Goal: Transaction & Acquisition: Purchase product/service

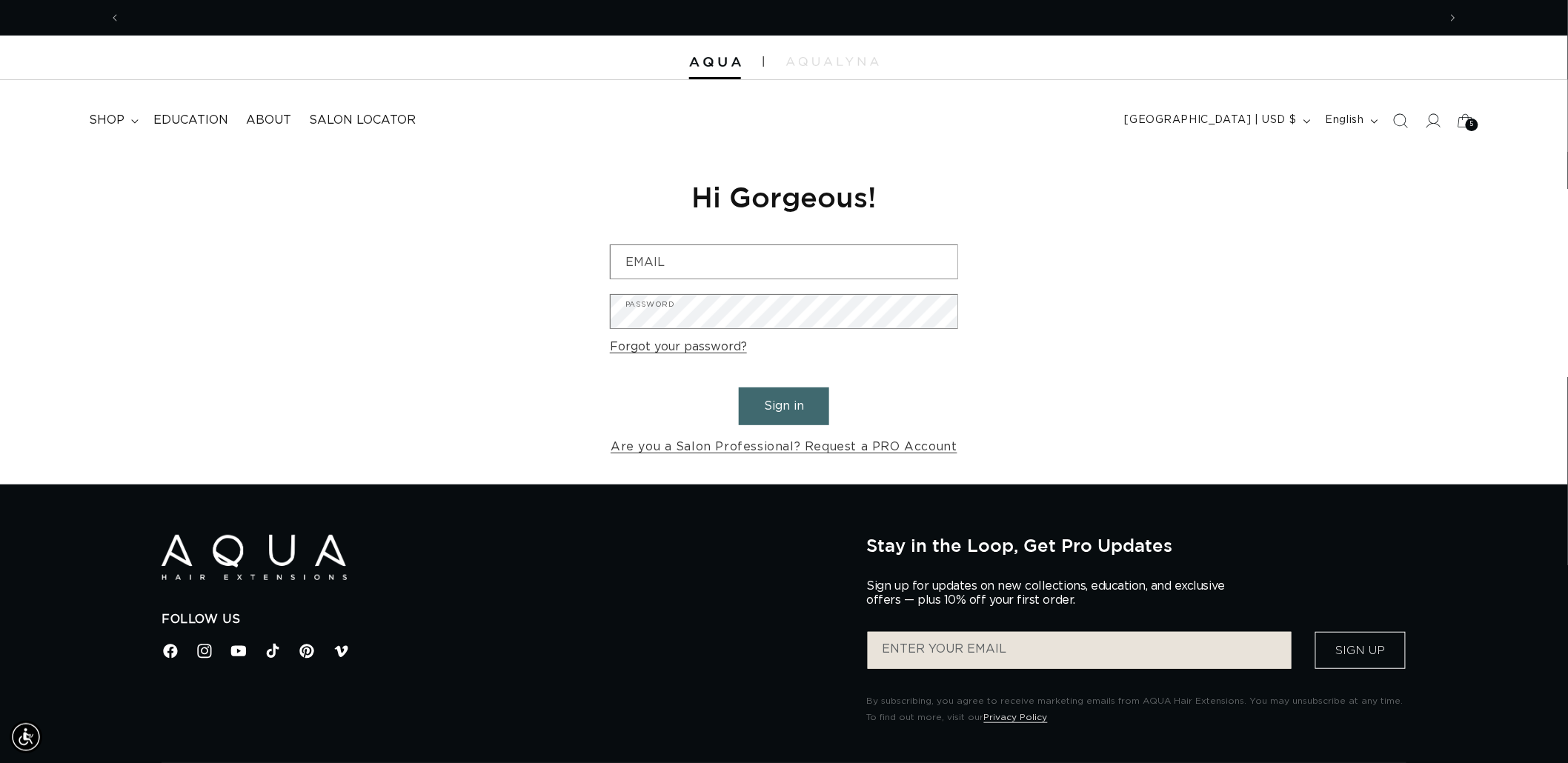
scroll to position [0, 1317]
type input "graphics@pabeauty.com"
click at [808, 395] on button "Sign in" at bounding box center [784, 406] width 91 height 38
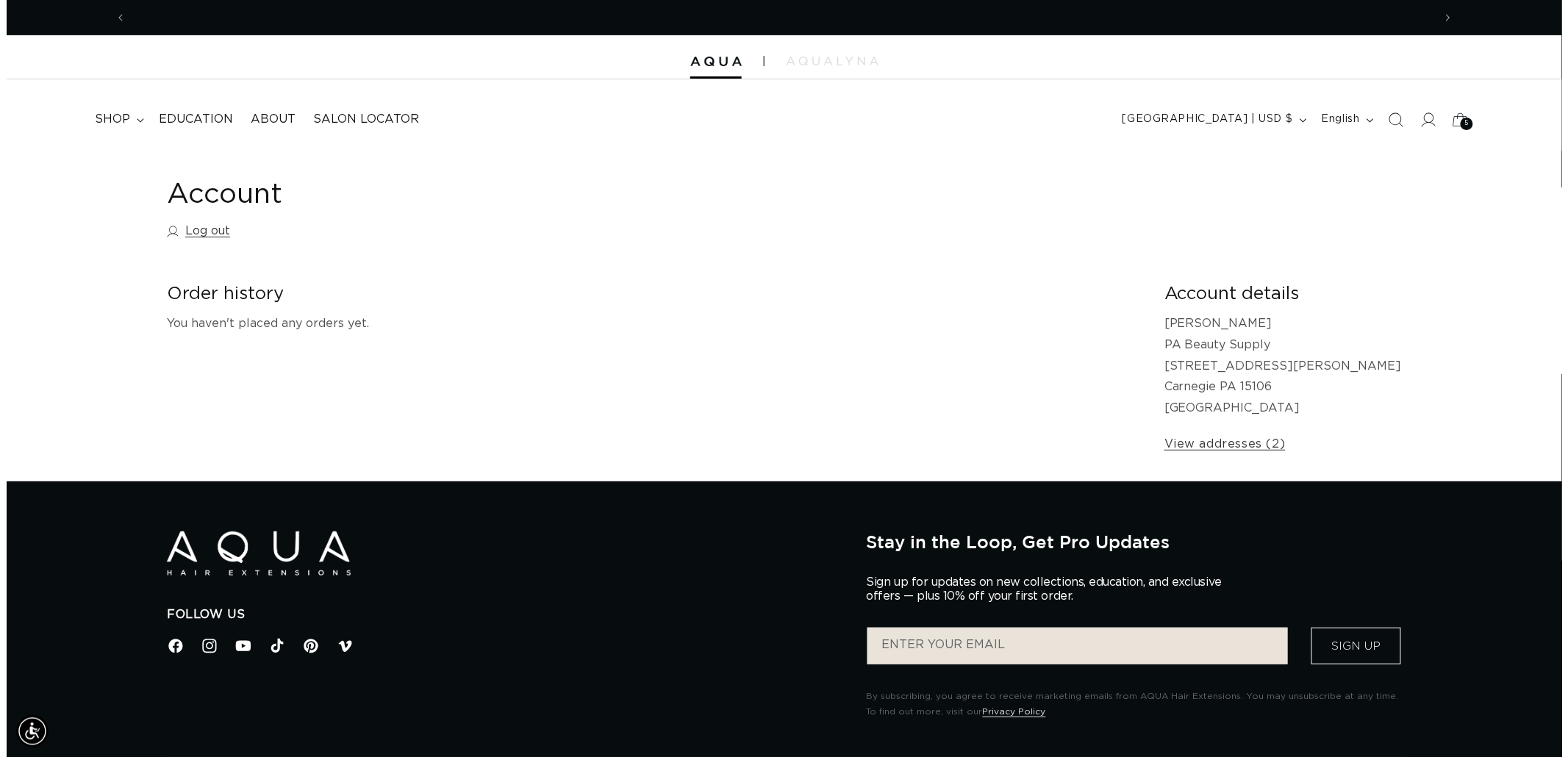
scroll to position [0, 1307]
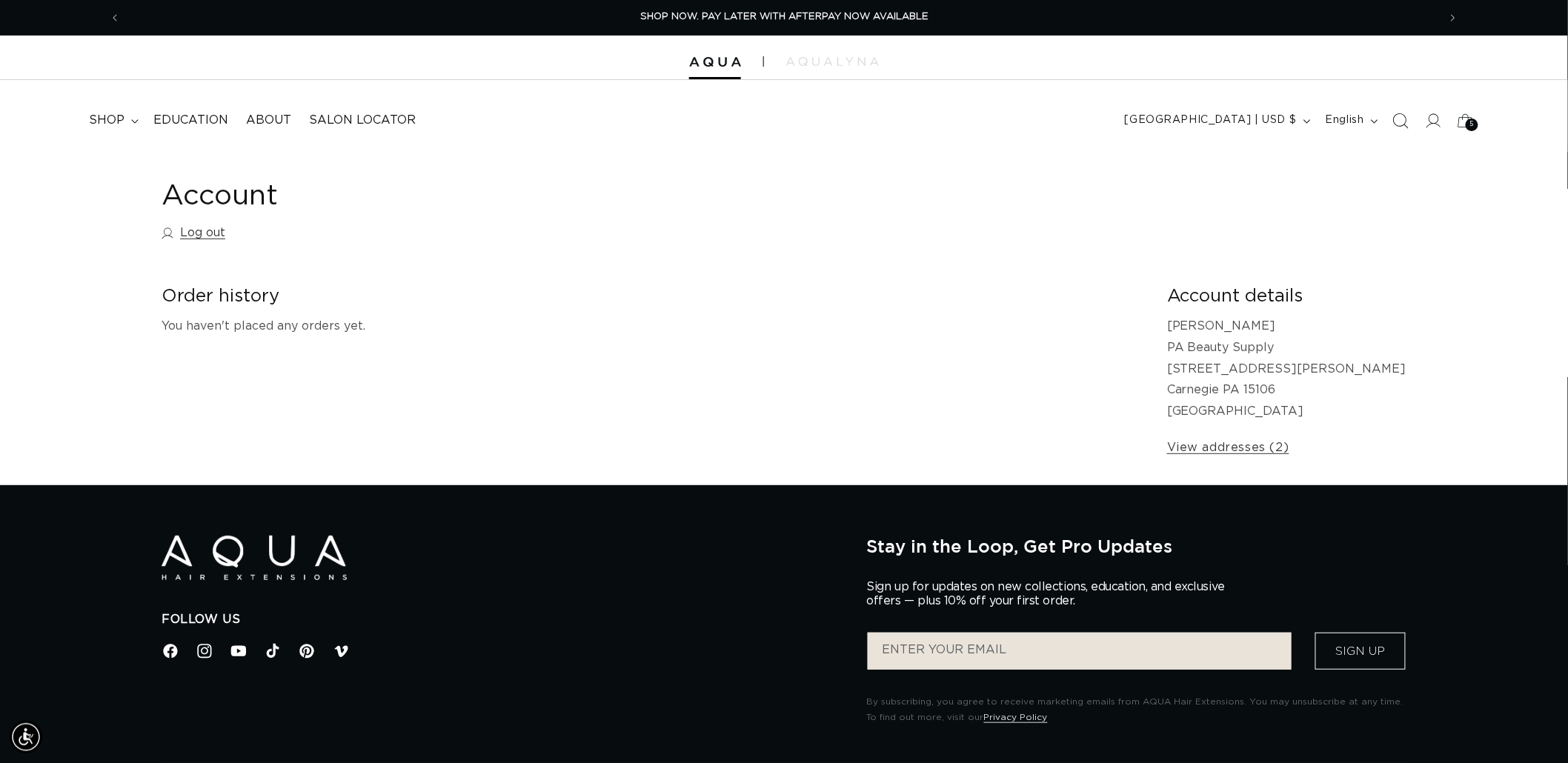
click at [1399, 128] on span "Search" at bounding box center [1400, 121] width 33 height 33
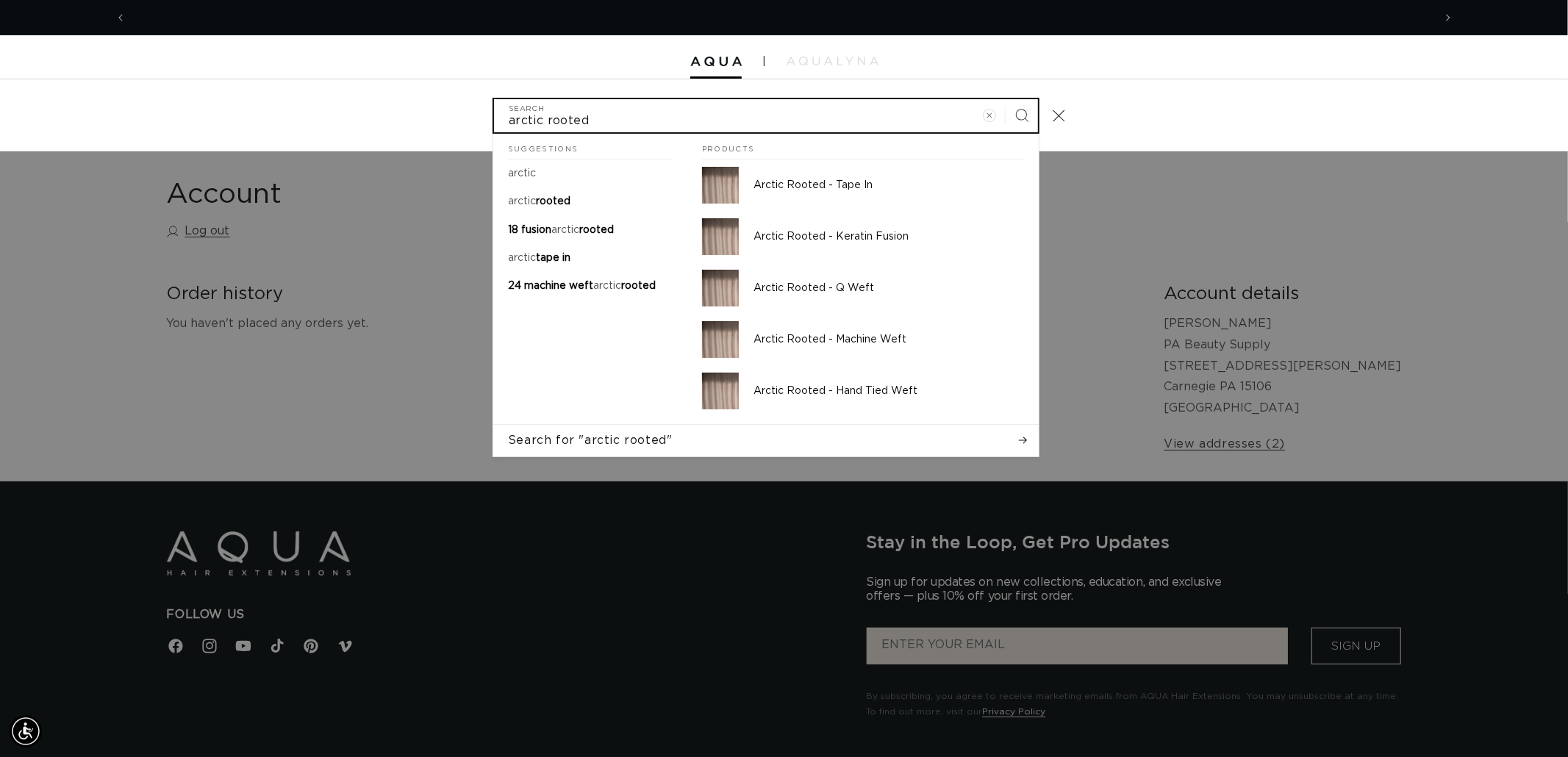
scroll to position [0, 0]
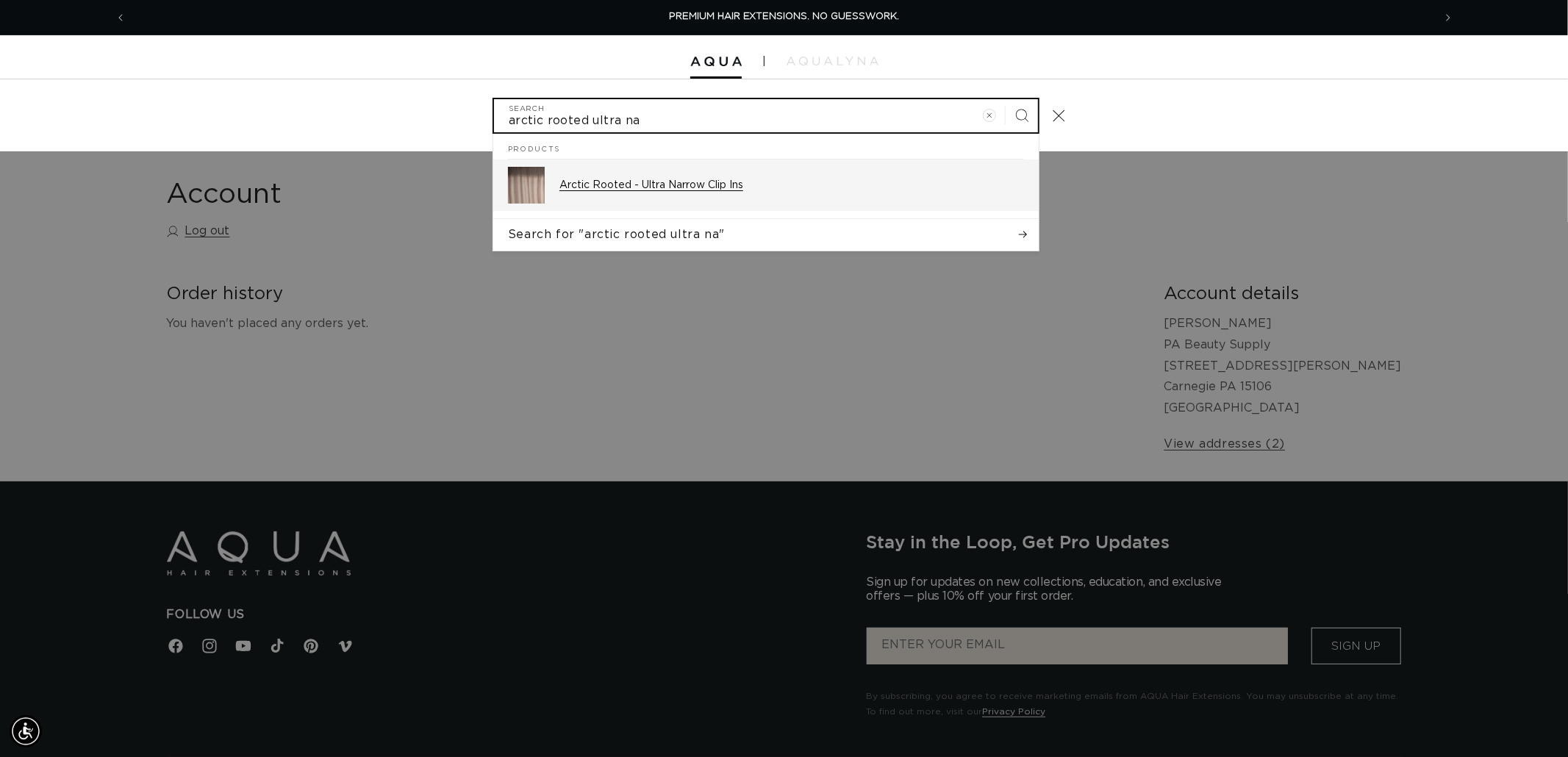
type input "arctic rooted ultra na"
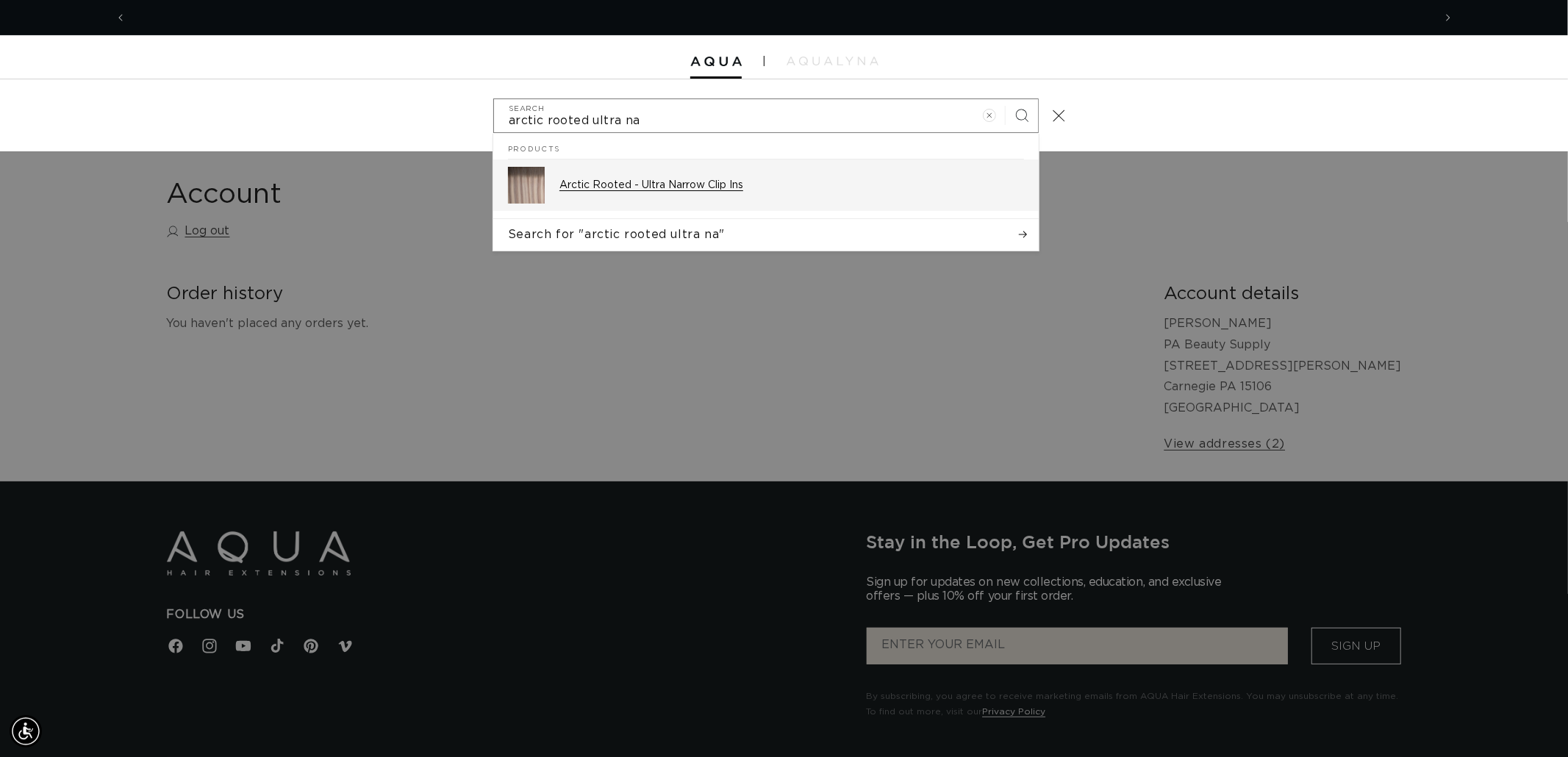
click at [749, 184] on p "Arctic Rooted - Ultra Narrow Clip Ins" at bounding box center [791, 184] width 464 height 13
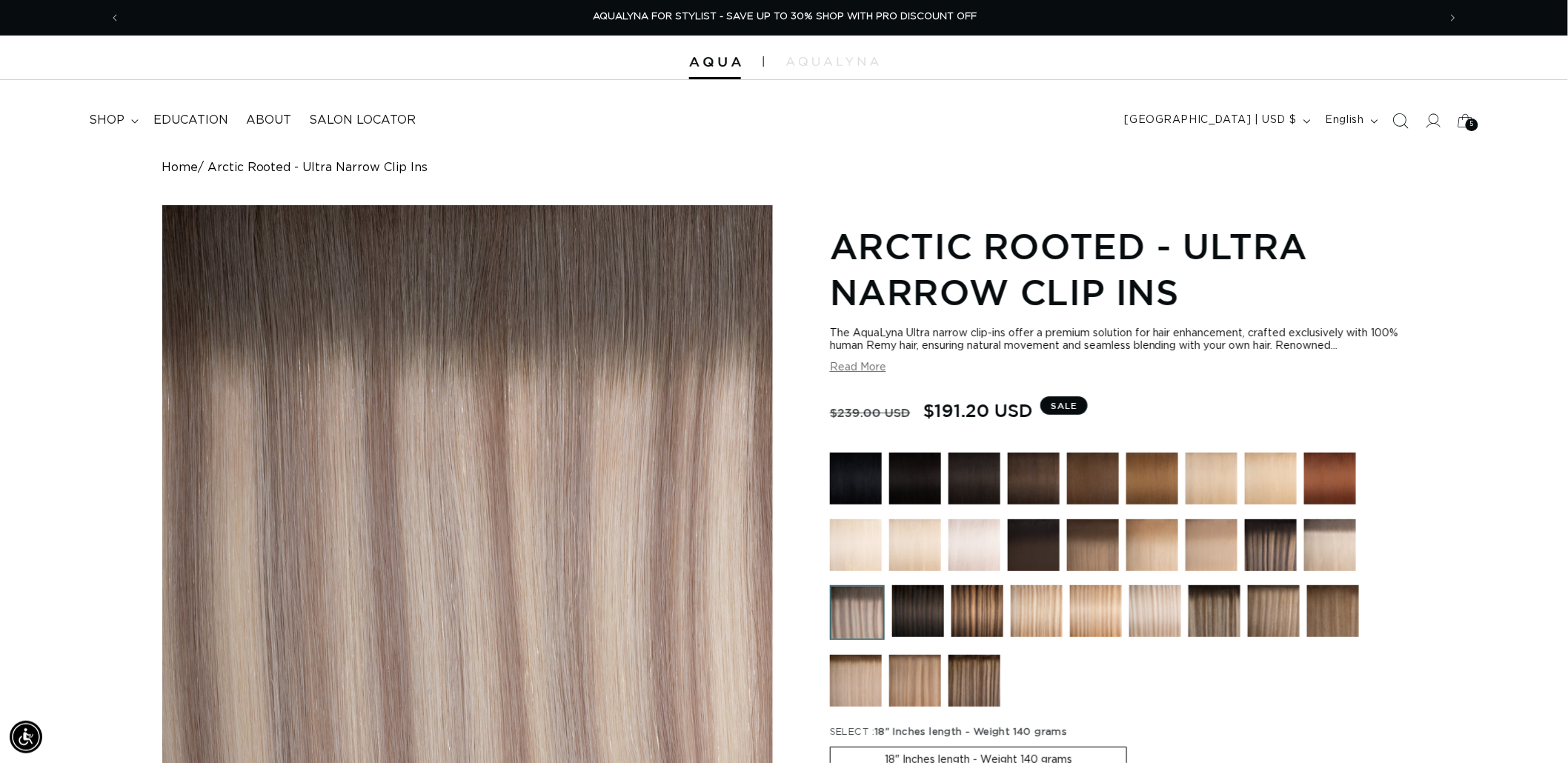
click at [1396, 111] on span "Search" at bounding box center [1400, 121] width 33 height 33
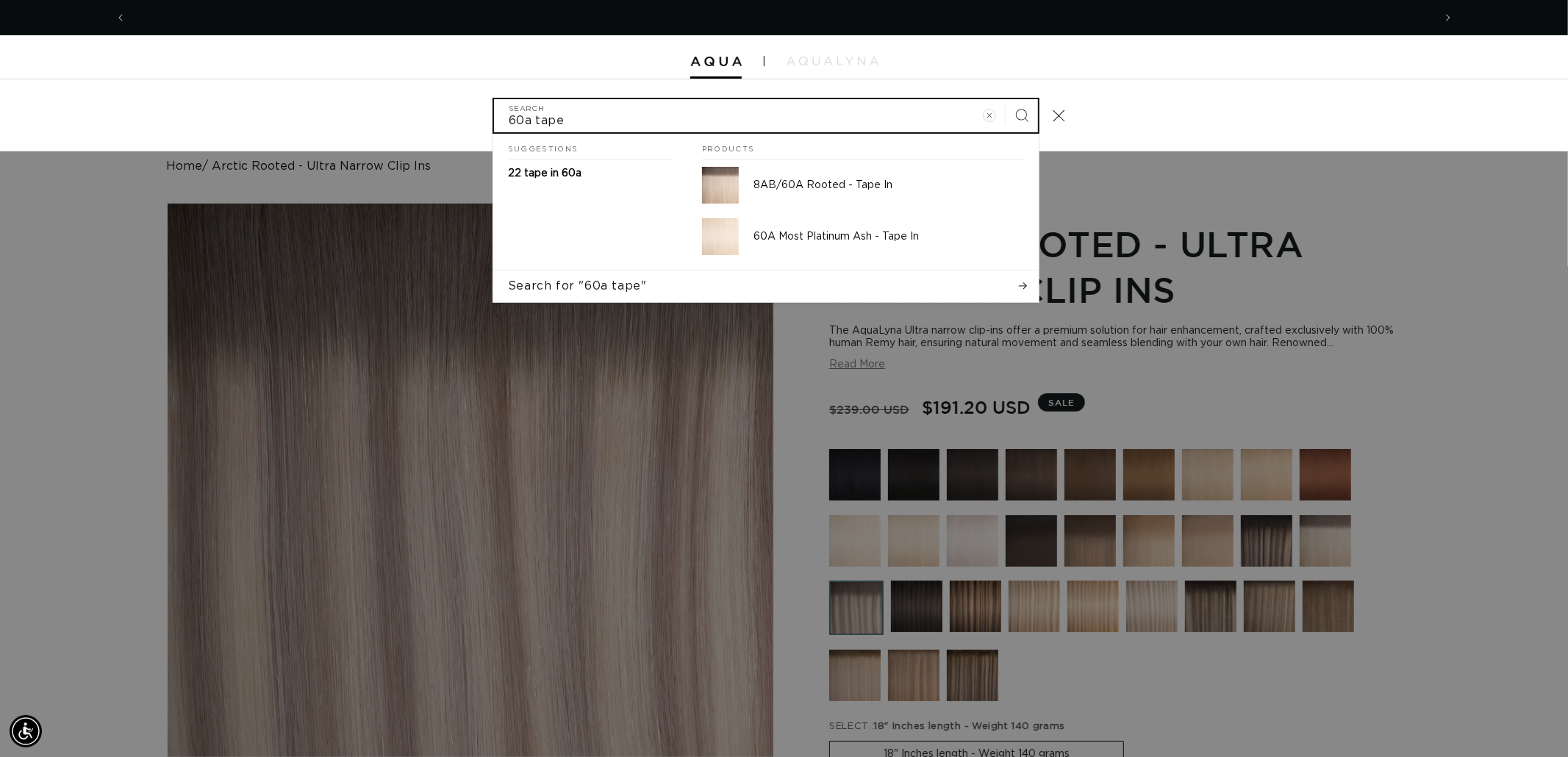
scroll to position [0, 1307]
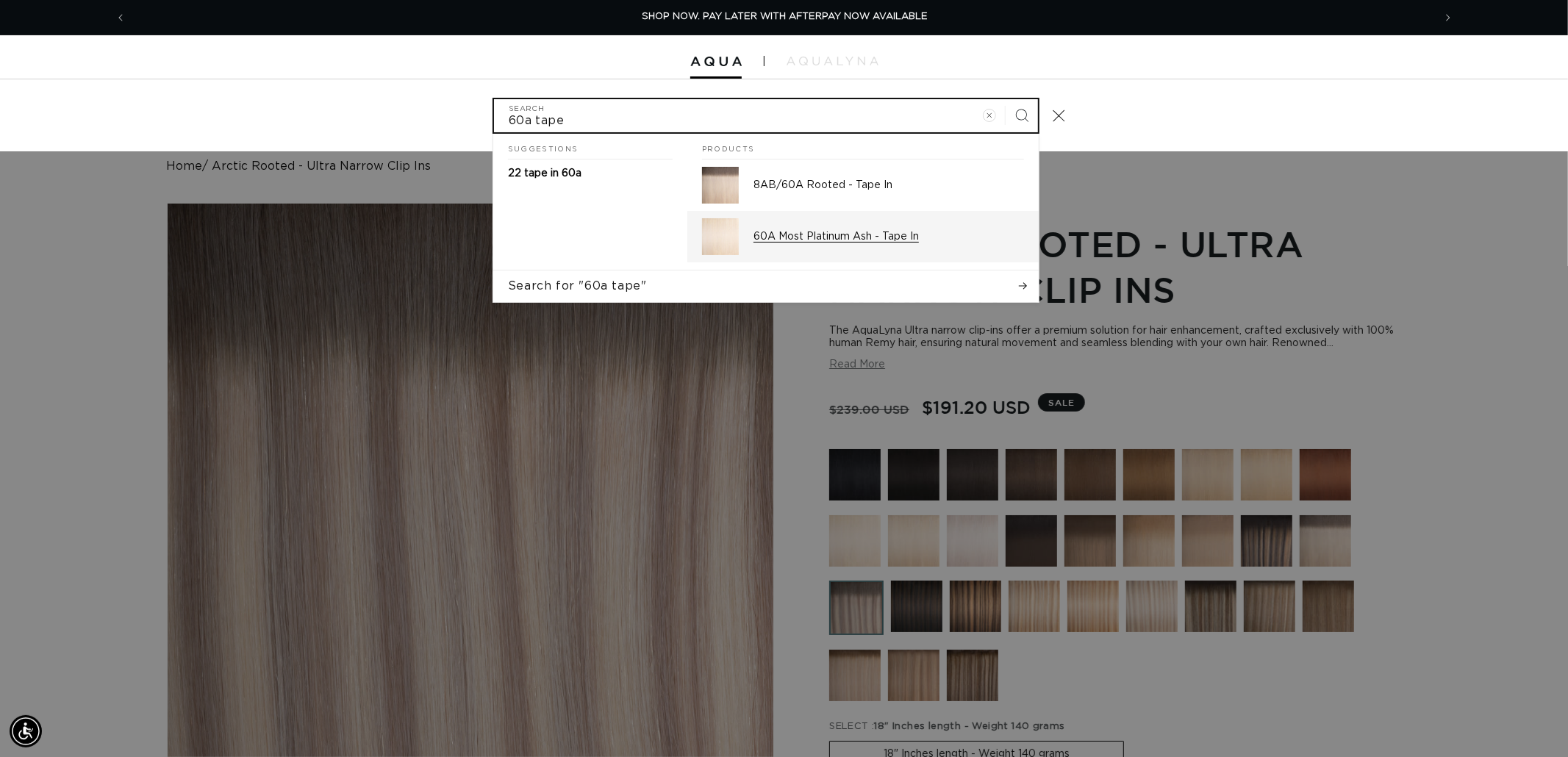
type input "60a tape"
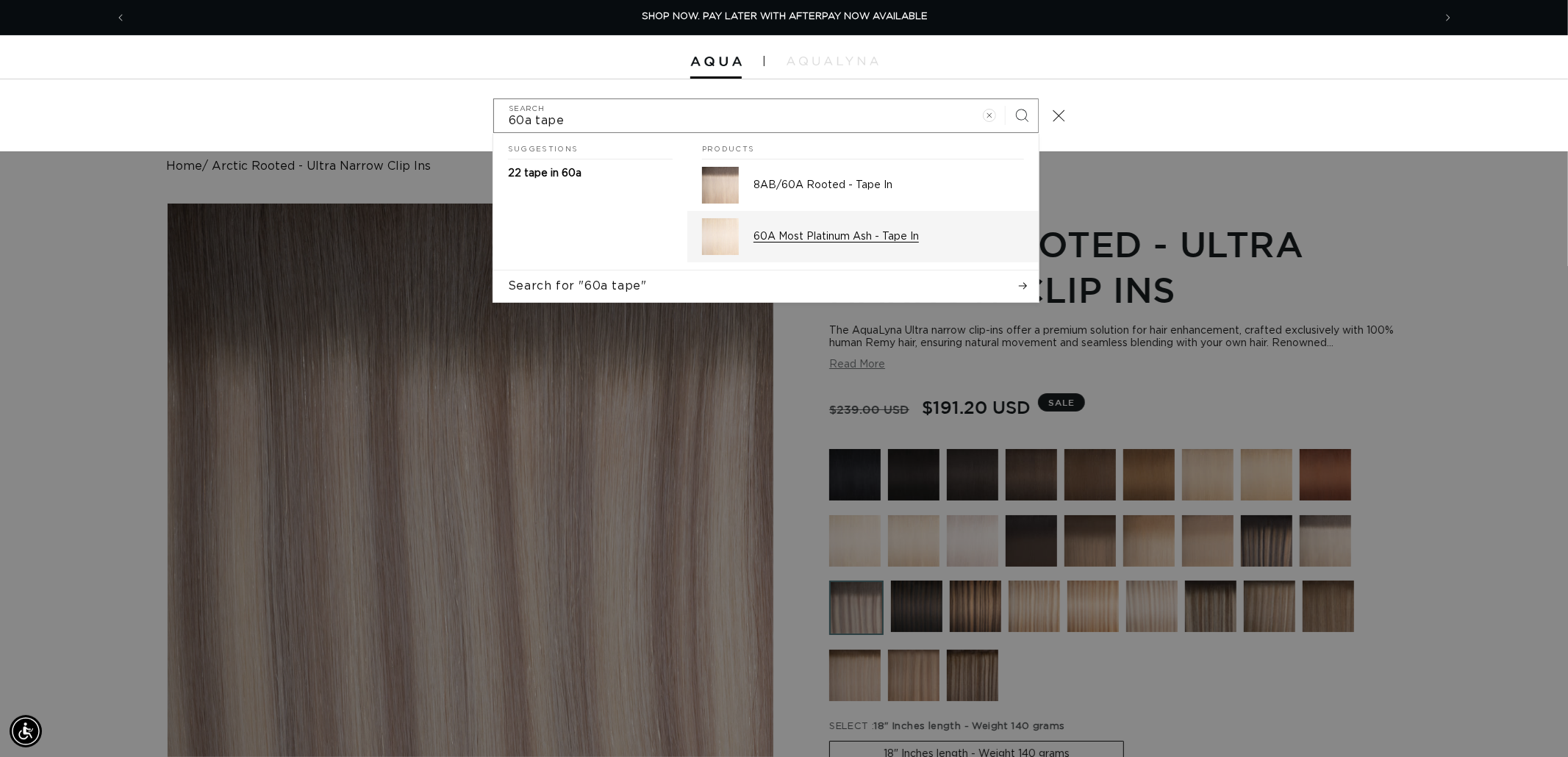
click at [877, 254] on div "60A Most Platinum Ash - Tape In" at bounding box center [889, 237] width 270 height 37
